Goal: Task Accomplishment & Management: Manage account settings

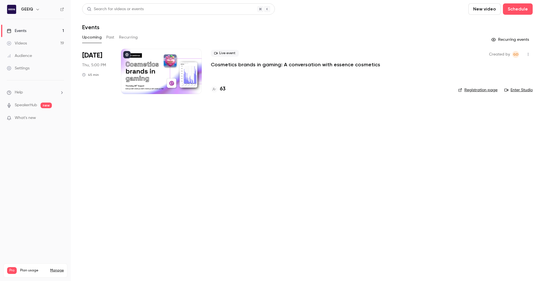
click at [246, 66] on p "Cosmetics brands in gaming: A conversation with essence cosmetics" at bounding box center [296, 64] width 170 height 7
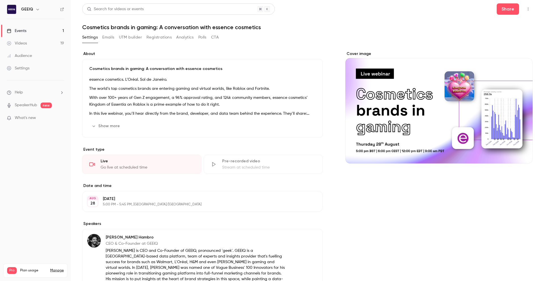
click at [109, 36] on button "Emails" at bounding box center [108, 37] width 12 height 9
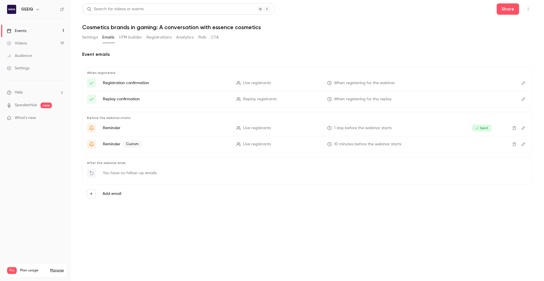
click at [149, 39] on button "Registrations" at bounding box center [159, 37] width 25 height 9
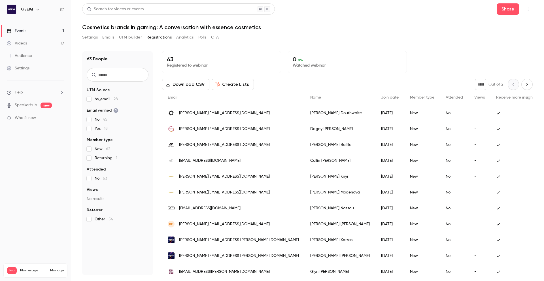
click at [524, 86] on icon "Next page" at bounding box center [527, 84] width 6 height 5
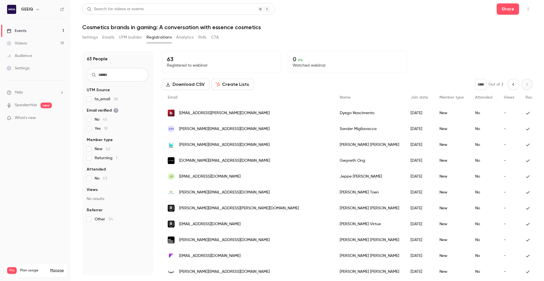
click at [509, 79] on button "Previous page" at bounding box center [513, 84] width 11 height 11
type input "*"
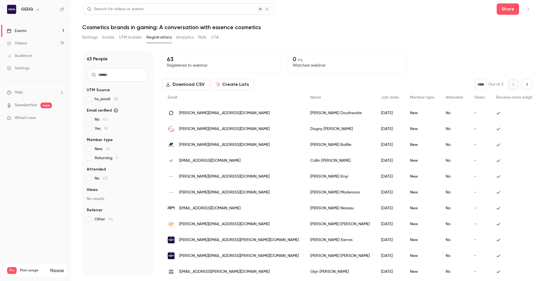
click at [526, 10] on icon "button" at bounding box center [528, 9] width 5 height 4
click at [528, 9] on div at bounding box center [272, 140] width 544 height 281
click at [528, 9] on icon "button" at bounding box center [528, 9] width 5 height 4
click at [528, 9] on div at bounding box center [272, 140] width 544 height 281
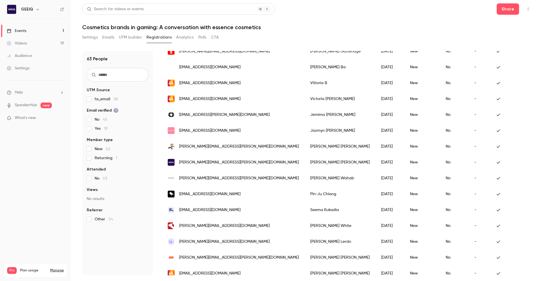
scroll to position [628, 0]
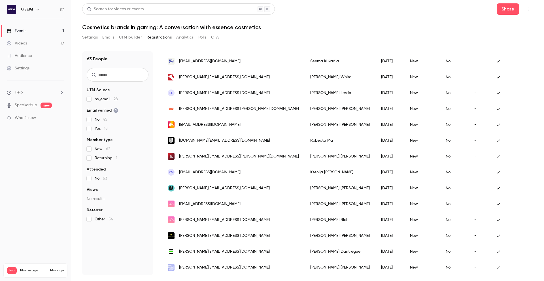
click at [530, 10] on icon "button" at bounding box center [528, 9] width 5 height 4
click at [496, 55] on div "Invite to Studio" at bounding box center [506, 53] width 45 height 6
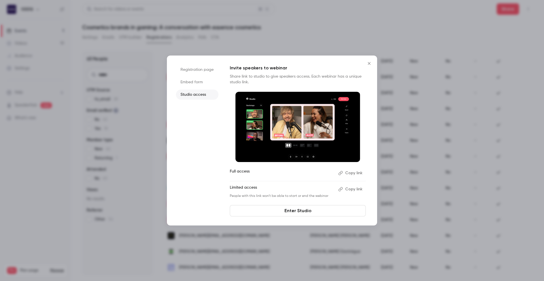
click at [179, 68] on li "Registration page" at bounding box center [197, 70] width 43 height 10
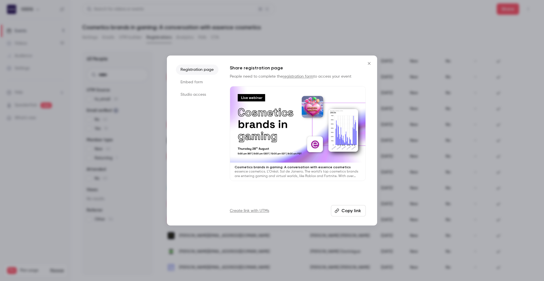
click at [352, 211] on button "Copy link" at bounding box center [348, 210] width 35 height 11
click at [371, 62] on icon "Close" at bounding box center [369, 63] width 7 height 5
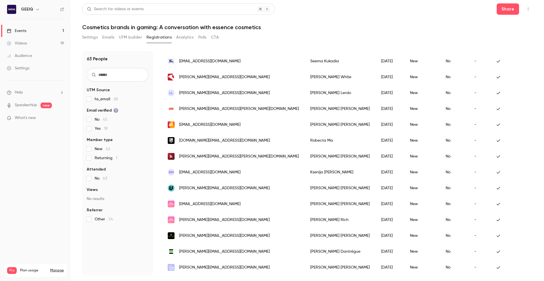
click at [527, 8] on icon "button" at bounding box center [528, 9] width 5 height 4
click at [382, 28] on div at bounding box center [272, 140] width 544 height 281
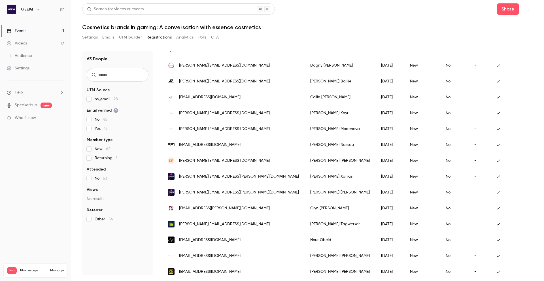
scroll to position [0, 0]
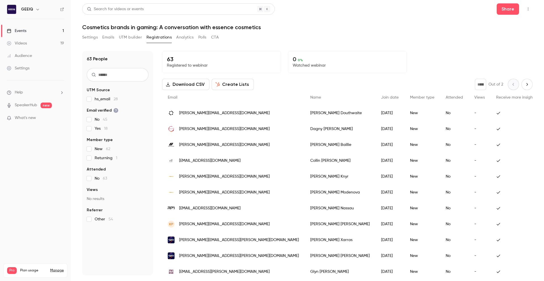
click at [103, 158] on span "Returning 1" at bounding box center [106, 158] width 23 height 6
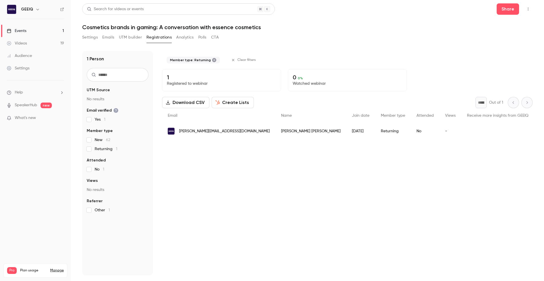
click at [103, 158] on span "Attended" at bounding box center [96, 161] width 19 height 6
click at [97, 149] on span "Returning 1" at bounding box center [106, 149] width 23 height 6
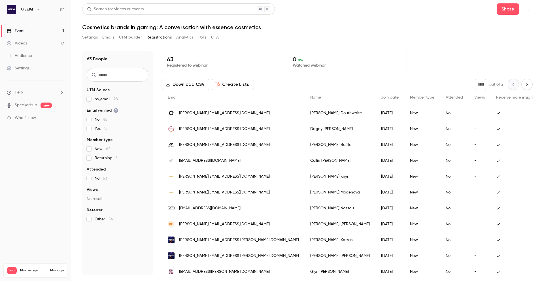
click at [102, 220] on span "Other 54" at bounding box center [104, 220] width 18 height 6
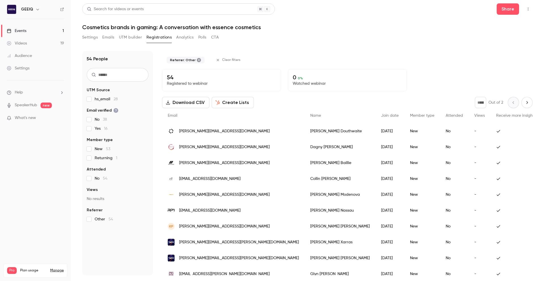
click at [102, 220] on span "Other 54" at bounding box center [104, 220] width 18 height 6
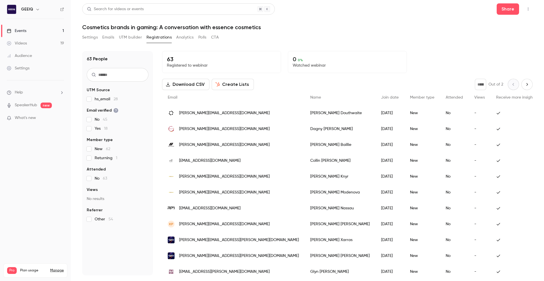
click at [102, 98] on span "hs_email 28" at bounding box center [106, 99] width 23 height 6
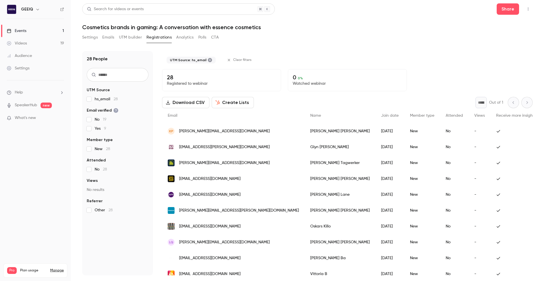
click at [103, 99] on span "hs_email 28" at bounding box center [106, 99] width 23 height 6
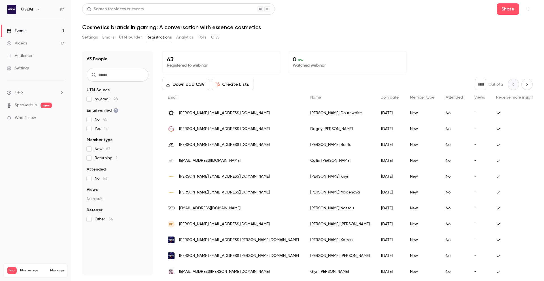
click at [132, 35] on button "UTM builder" at bounding box center [130, 37] width 23 height 9
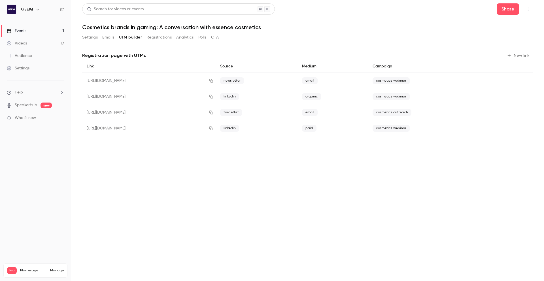
click at [114, 36] on button "Emails" at bounding box center [108, 37] width 12 height 9
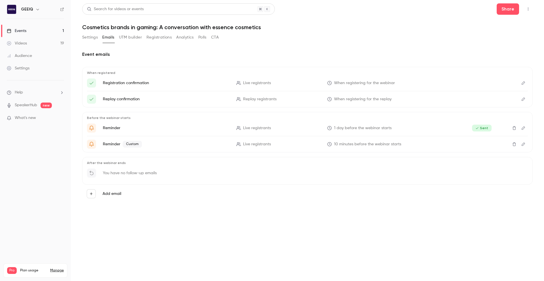
click at [150, 37] on button "Registrations" at bounding box center [159, 37] width 25 height 9
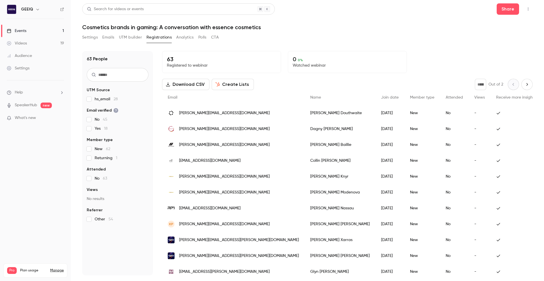
click at [129, 37] on button "UTM builder" at bounding box center [130, 37] width 23 height 9
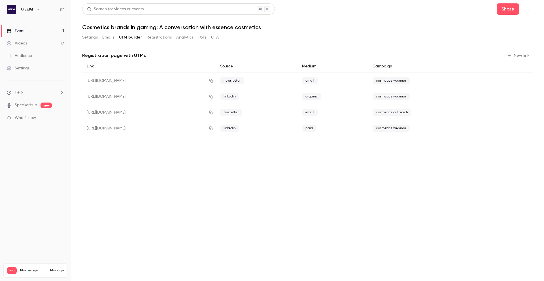
click at [92, 39] on button "Settings" at bounding box center [90, 37] width 16 height 9
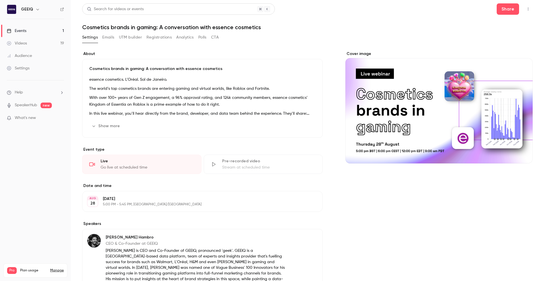
click at [112, 40] on button "Emails" at bounding box center [108, 37] width 12 height 9
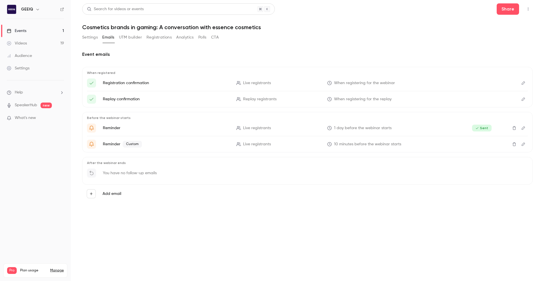
click at [137, 38] on button "UTM builder" at bounding box center [130, 37] width 23 height 9
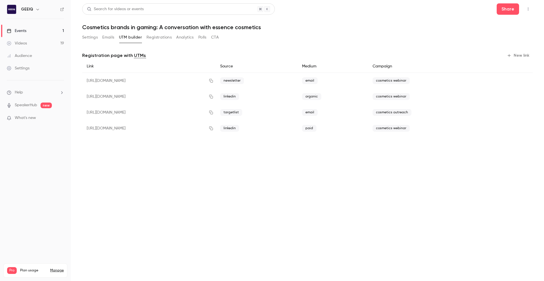
click at [165, 39] on button "Registrations" at bounding box center [159, 37] width 25 height 9
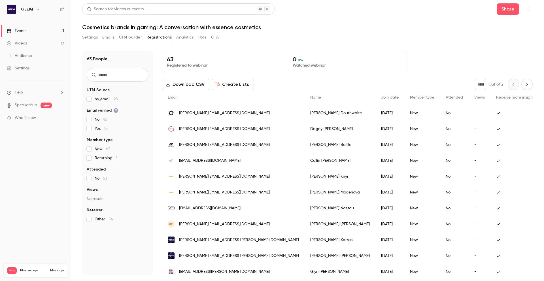
click at [188, 37] on button "Analytics" at bounding box center [185, 37] width 18 height 9
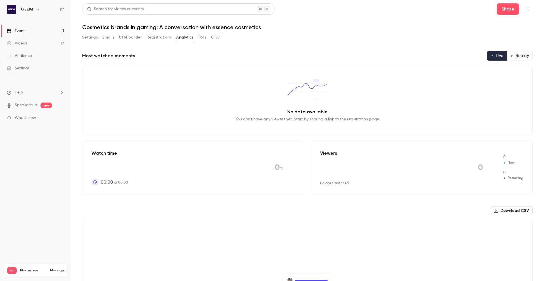
click at [161, 37] on button "Registrations" at bounding box center [159, 37] width 25 height 9
